Goal: Task Accomplishment & Management: Manage account settings

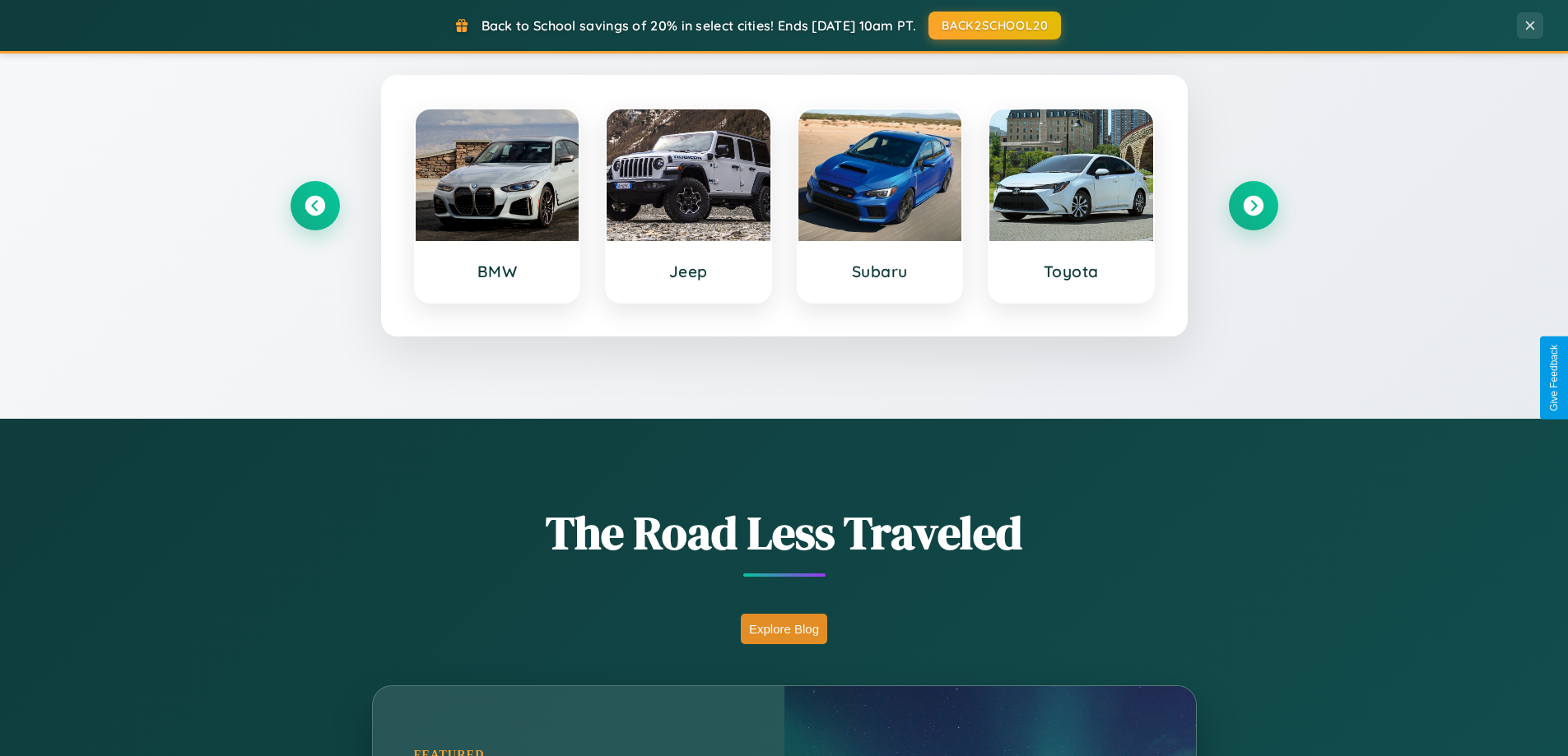
scroll to position [1133, 0]
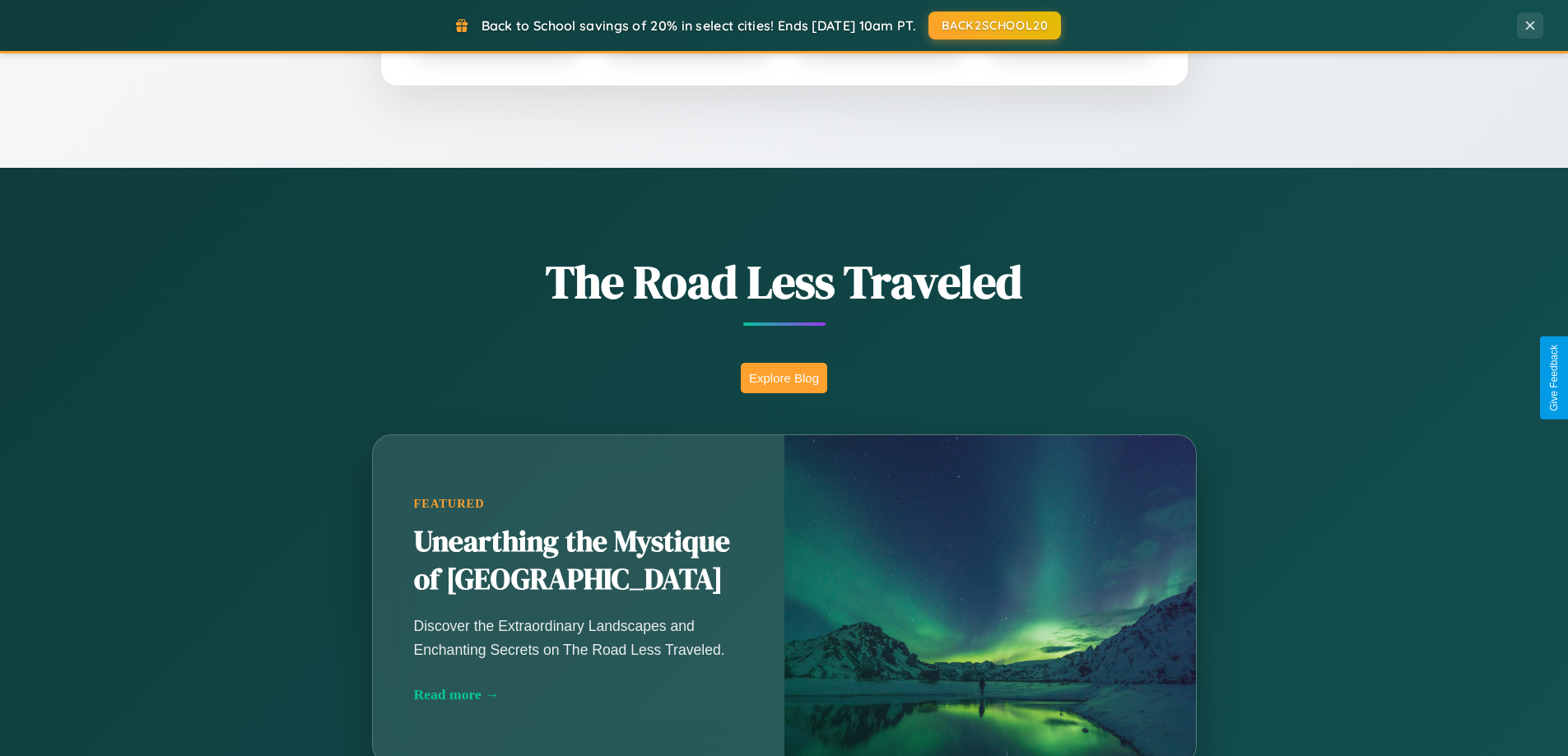
click at [784, 378] on button "Explore Blog" at bounding box center [784, 378] width 87 height 31
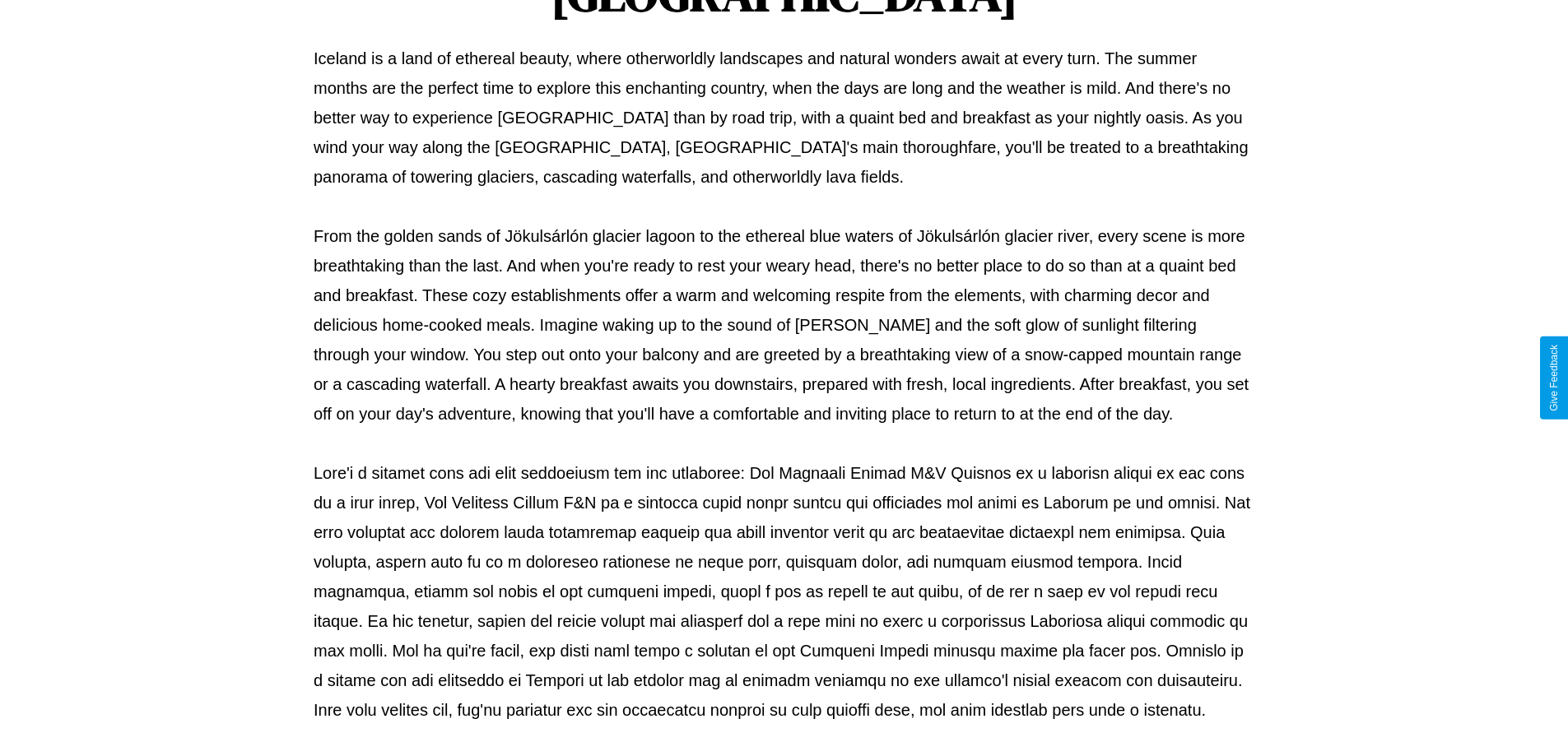
scroll to position [532, 0]
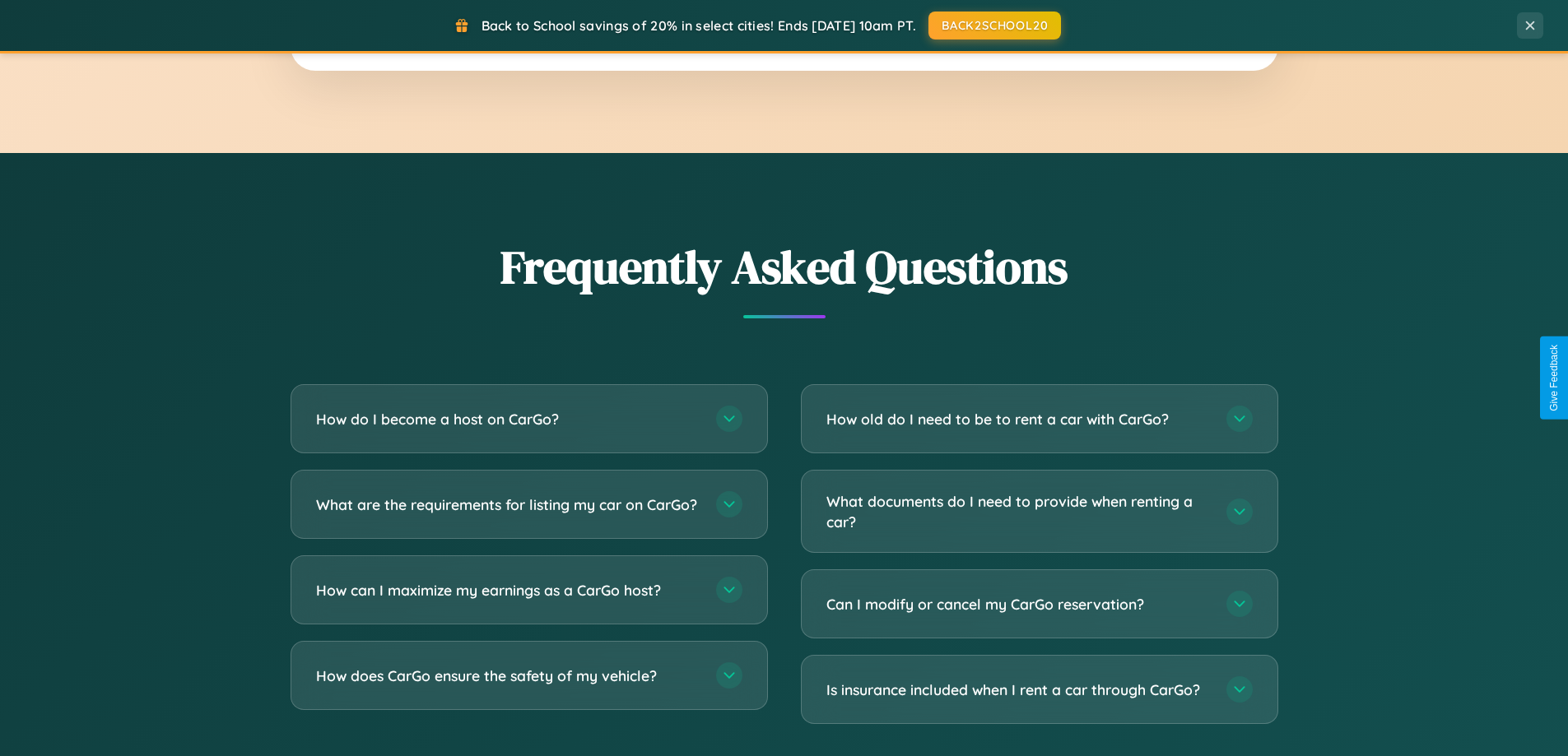
scroll to position [3167, 0]
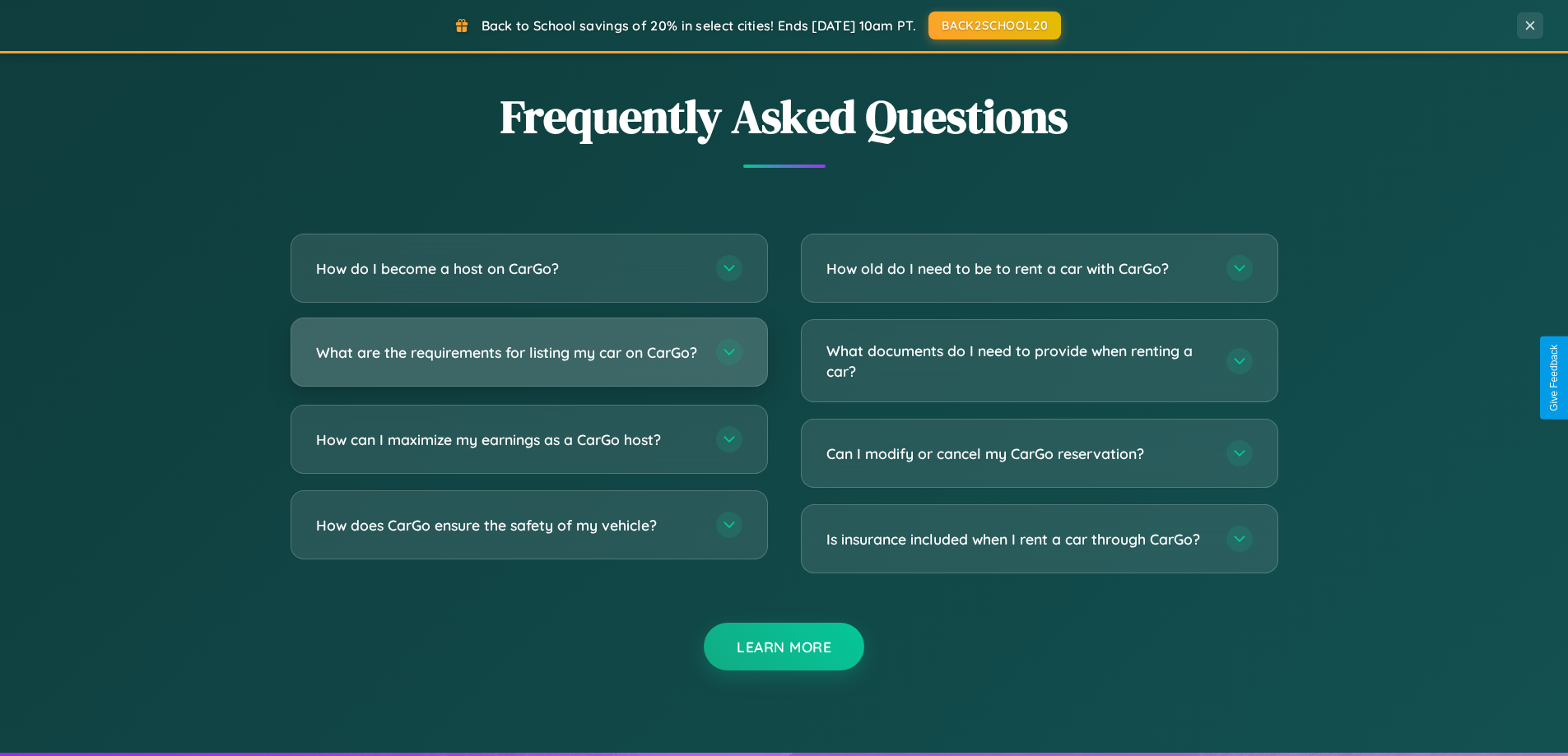
click at [529, 360] on h3 "What are the requirements for listing my car on CarGo?" at bounding box center [507, 352] width 383 height 21
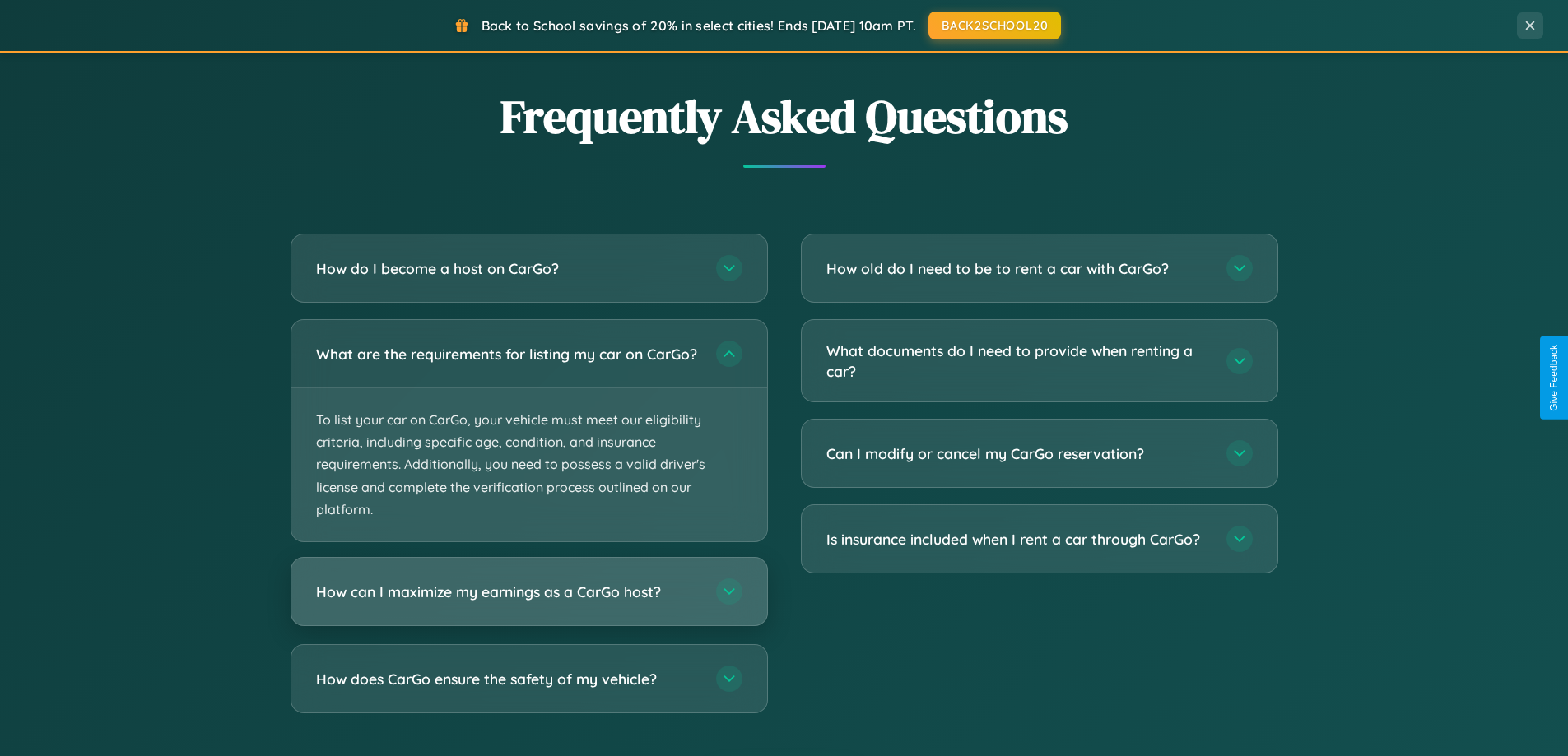
click at [529, 602] on h3 "How can I maximize my earnings as a CarGo host?" at bounding box center [507, 592] width 383 height 21
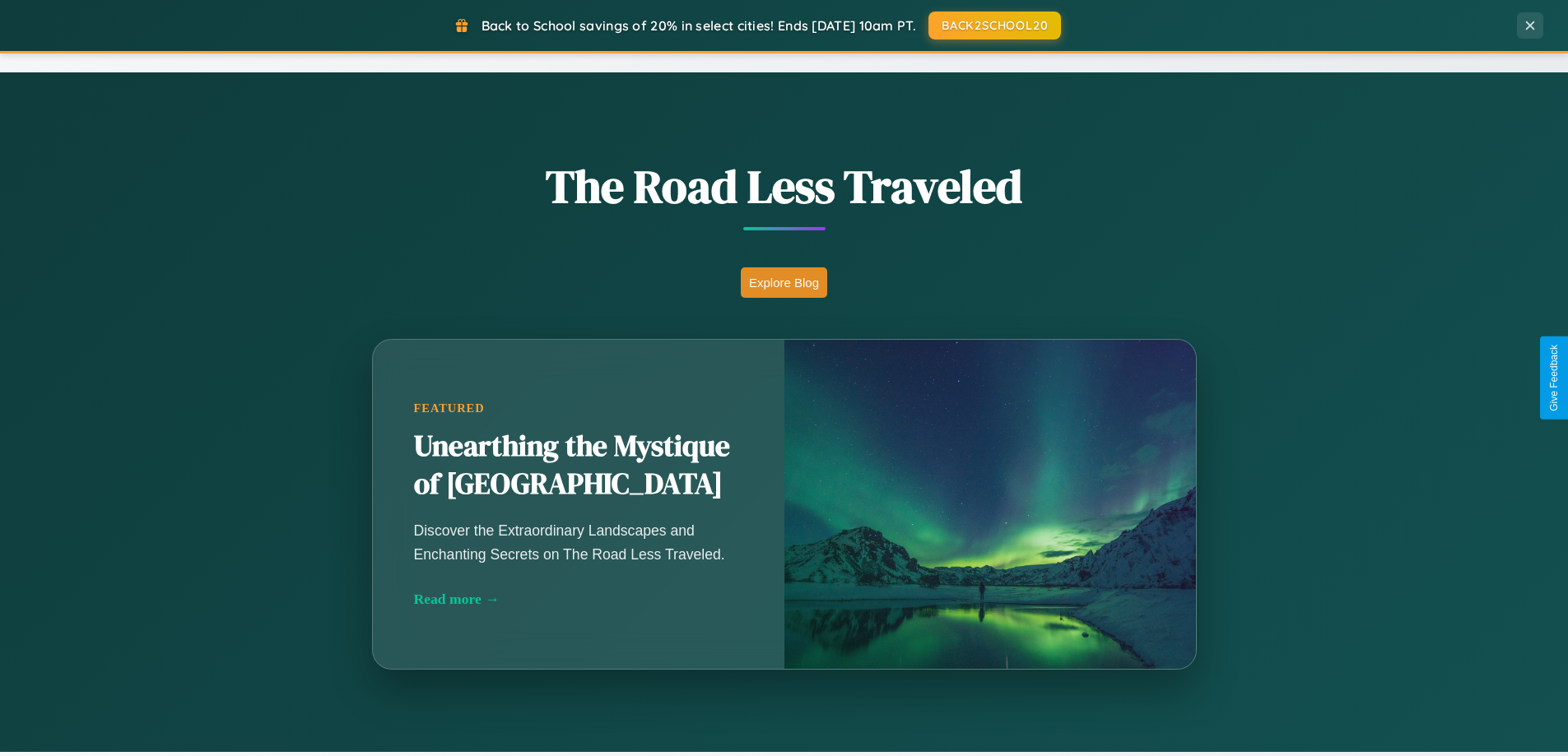
scroll to position [0, 0]
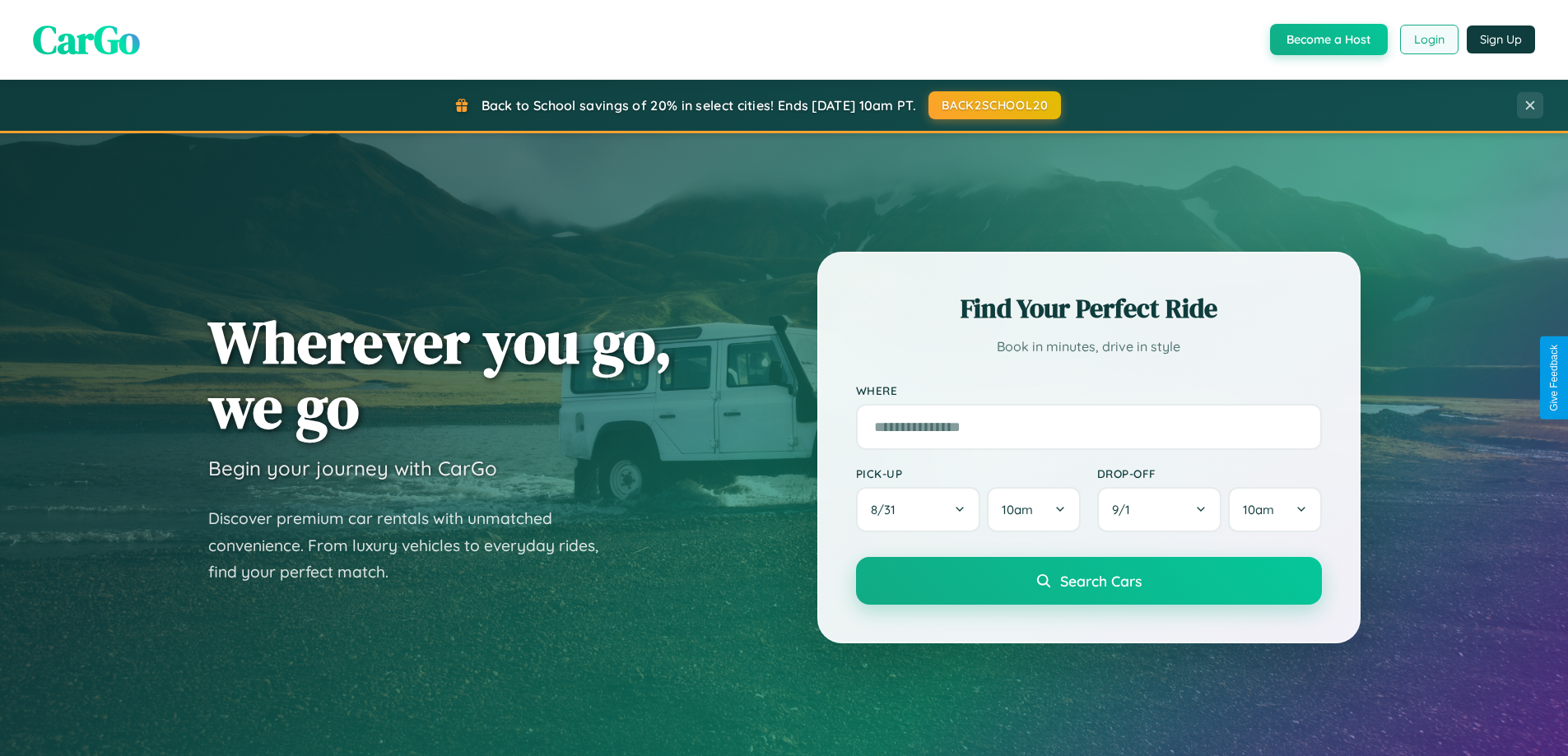
click at [1428, 39] on button "Login" at bounding box center [1429, 39] width 59 height 30
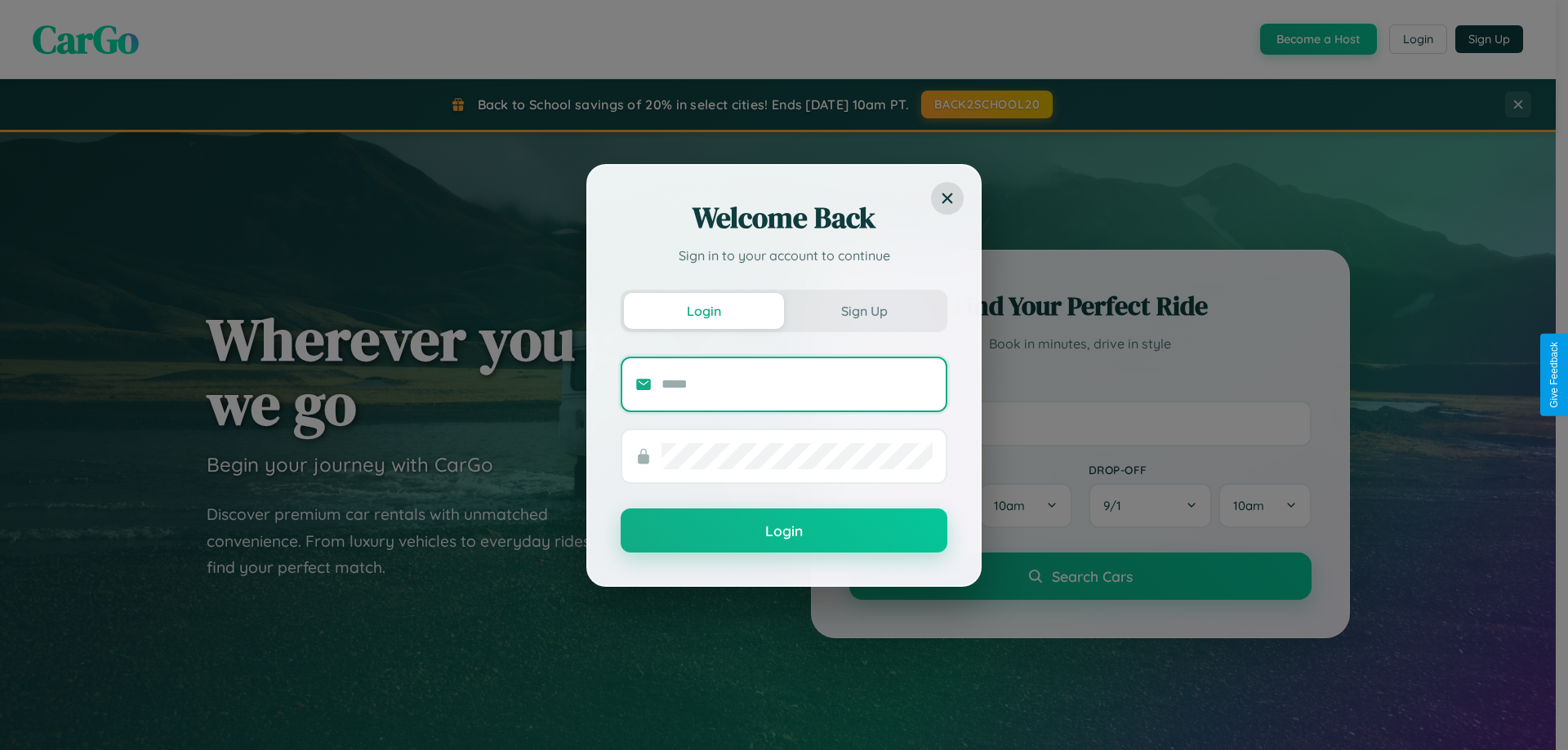
click at [797, 384] on input "text" at bounding box center [796, 385] width 271 height 26
type input "**********"
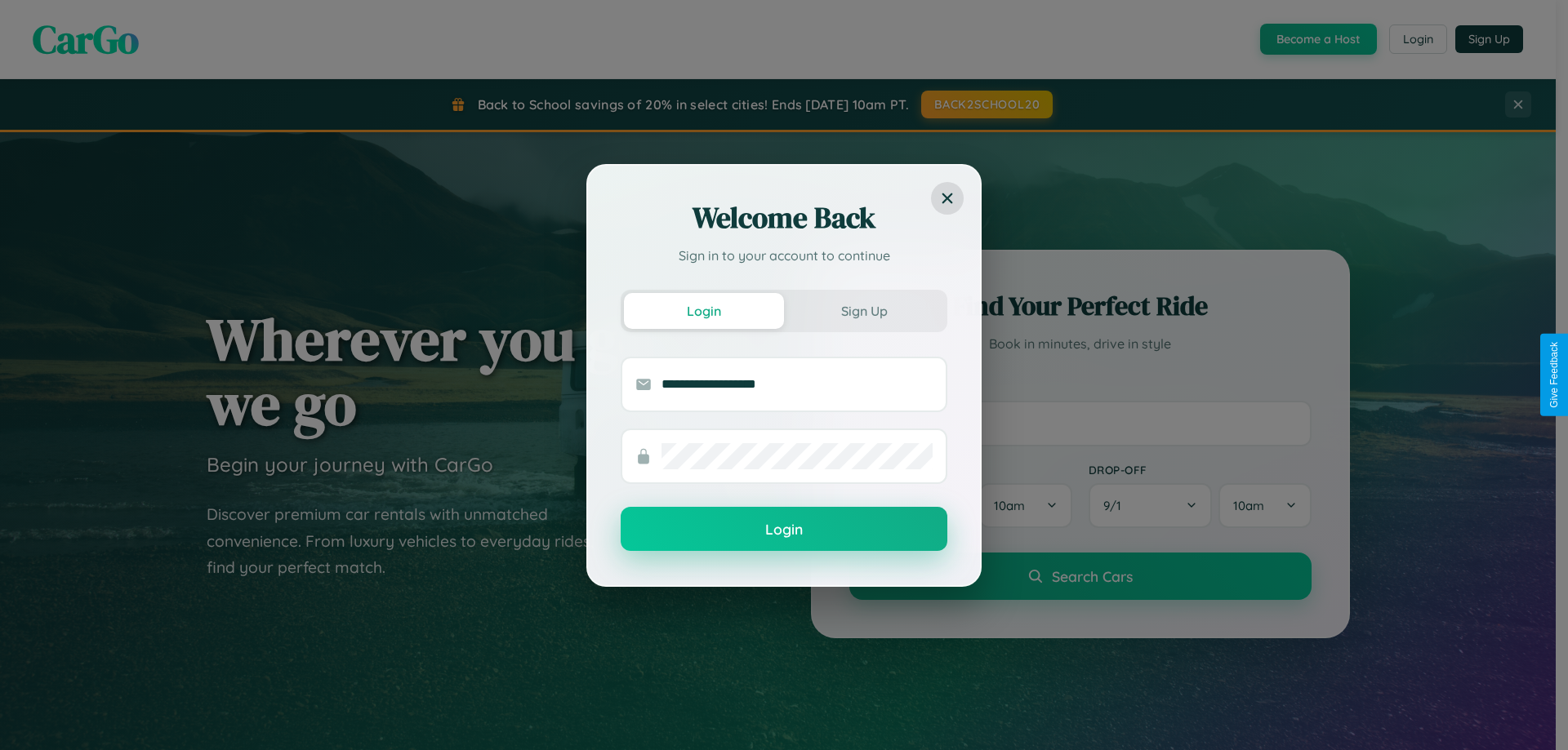
click at [784, 530] on button "Login" at bounding box center [784, 529] width 327 height 44
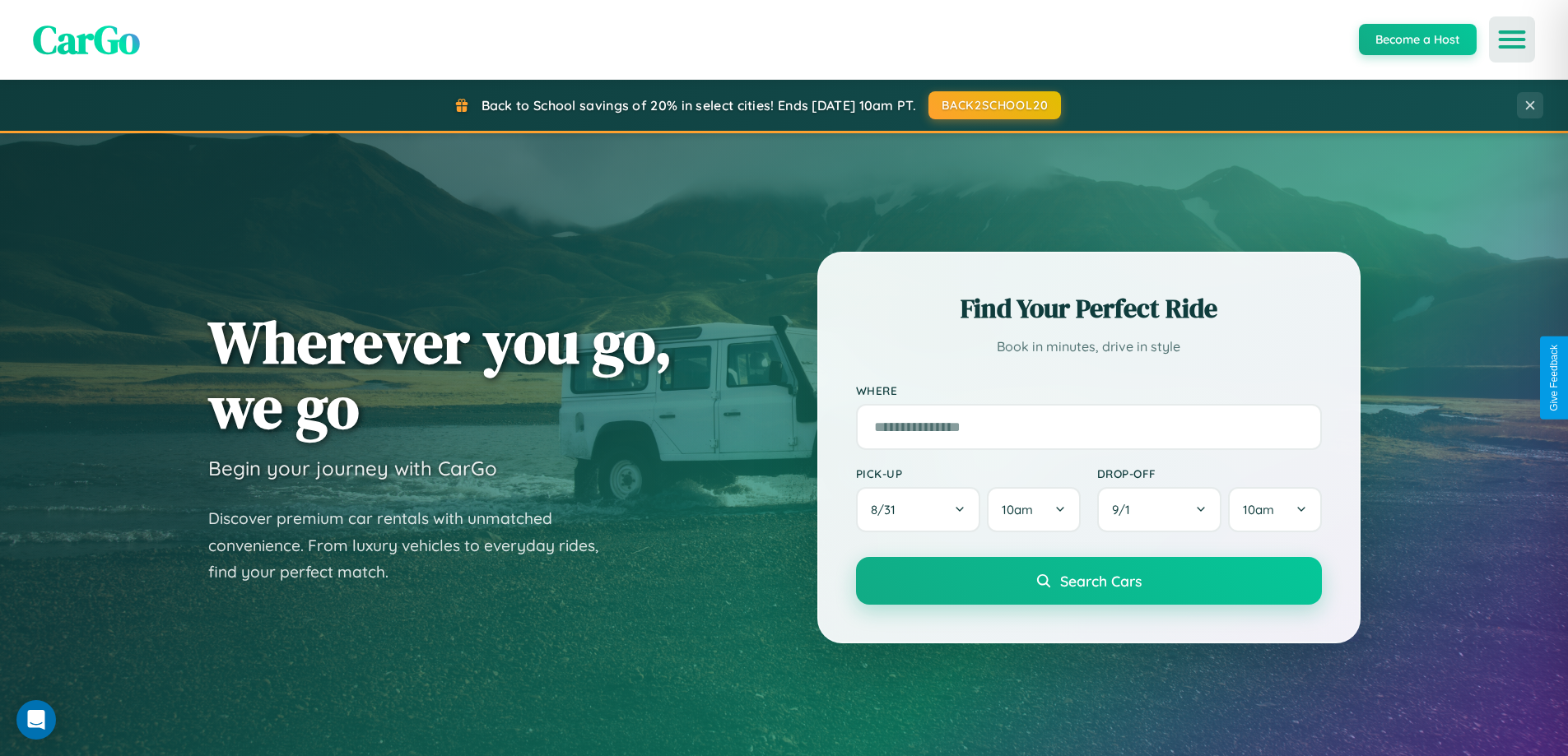
click at [1512, 39] on icon "Open menu" at bounding box center [1512, 39] width 24 height 15
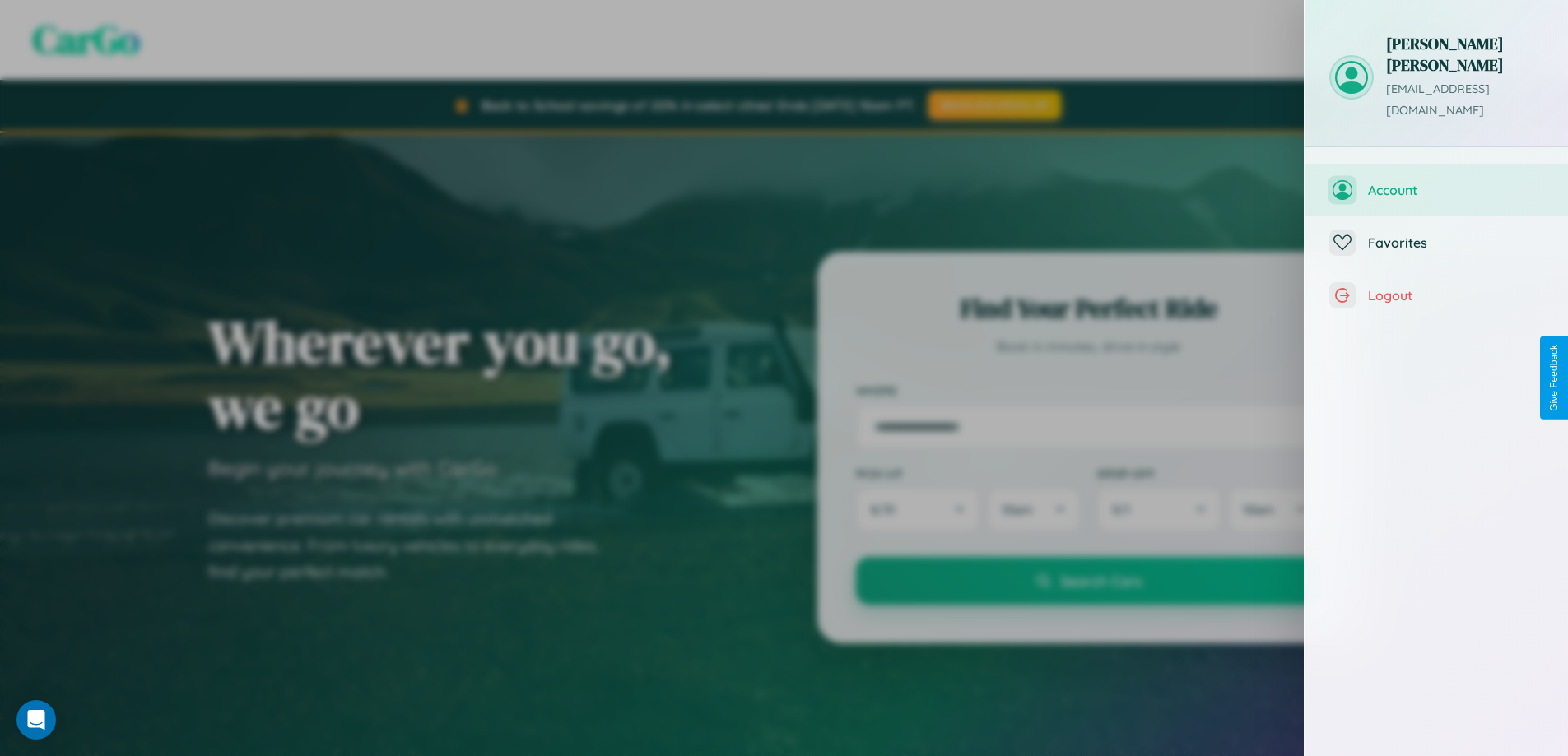
click at [1437, 182] on span "Account" at bounding box center [1455, 190] width 175 height 17
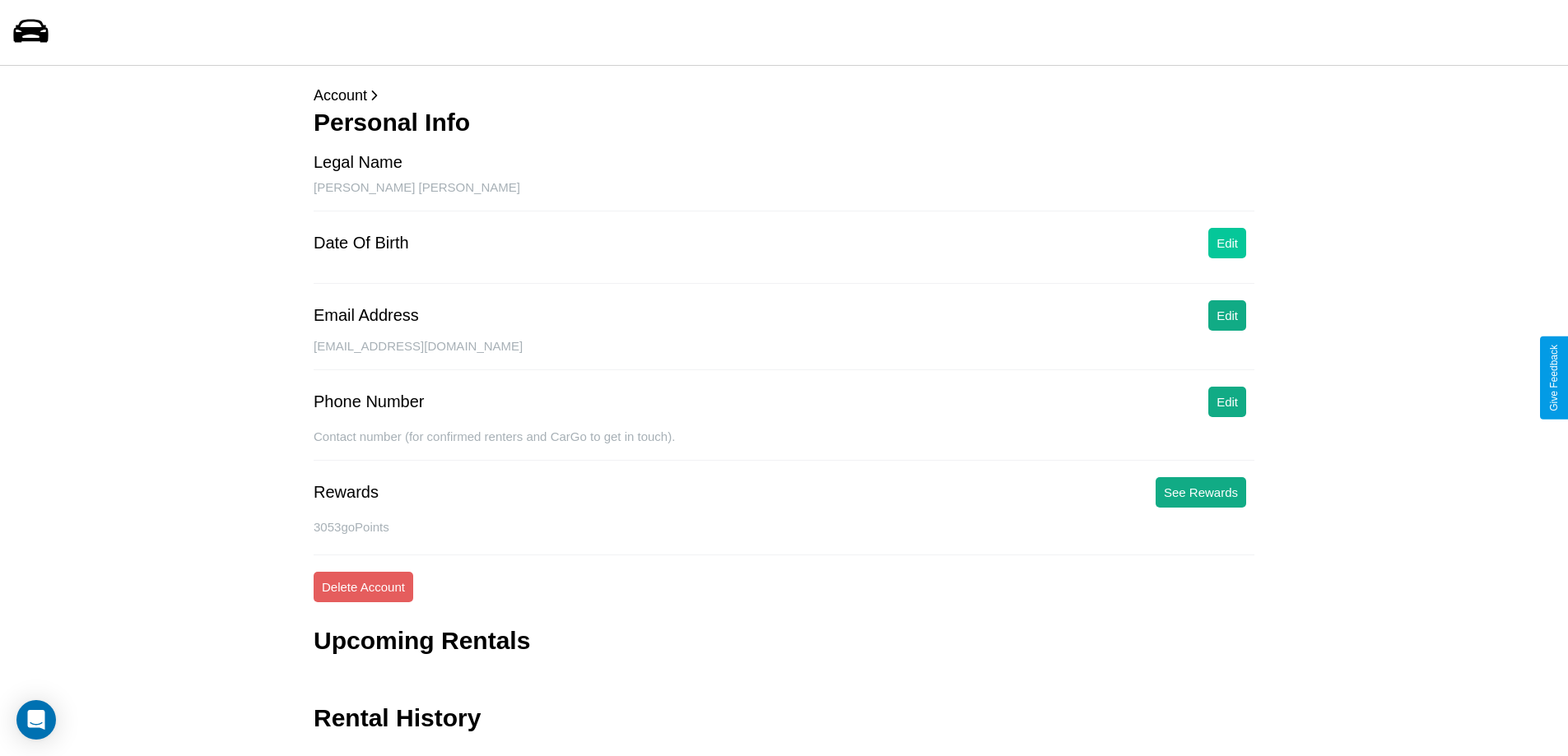
click at [1227, 242] on button "Edit" at bounding box center [1227, 243] width 38 height 31
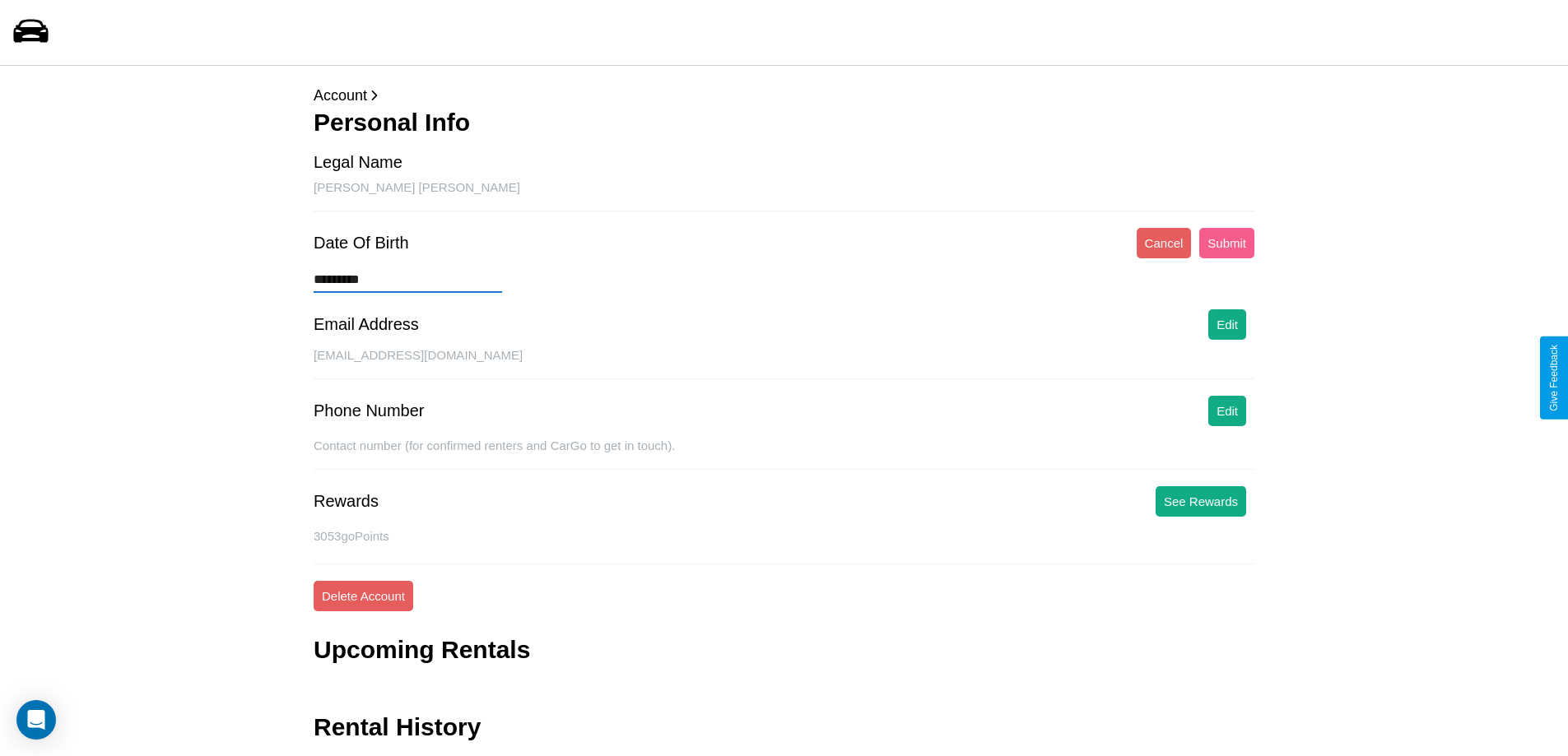
type input "**********"
